Goal: Transaction & Acquisition: Obtain resource

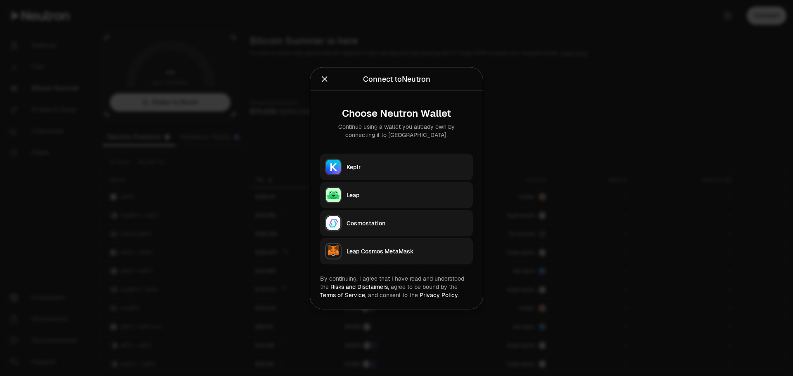
click at [396, 170] on div "Keplr" at bounding box center [406, 167] width 121 height 8
